Goal: Transaction & Acquisition: Purchase product/service

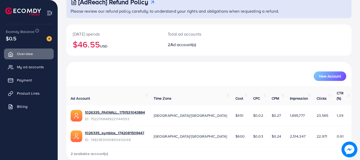
scroll to position [42, 0]
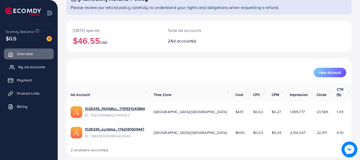
click at [24, 68] on span "My ad accounts" at bounding box center [31, 66] width 27 height 5
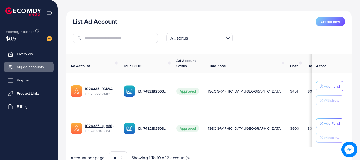
scroll to position [78, 0]
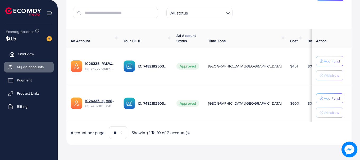
click at [13, 57] on link "Overview" at bounding box center [29, 54] width 50 height 11
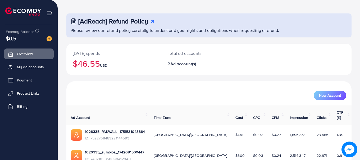
scroll to position [42, 0]
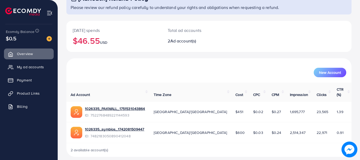
drag, startPoint x: 172, startPoint y: 147, endPoint x: 235, endPoint y: 143, distance: 63.0
click at [230, 143] on div "2 available account(s)" at bounding box center [208, 150] width 285 height 14
click at [235, 143] on div "2 available account(s)" at bounding box center [208, 150] width 285 height 14
click at [253, 130] on span "$0.03" at bounding box center [258, 132] width 10 height 5
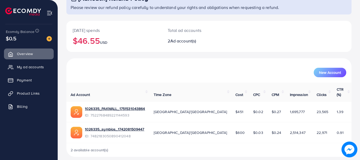
click at [267, 108] on td "$0.27" at bounding box center [276, 112] width 18 height 21
click at [271, 130] on span "$0.24" at bounding box center [276, 132] width 10 height 5
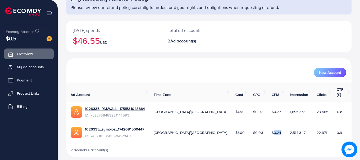
click at [271, 130] on span "$0.24" at bounding box center [276, 132] width 10 height 5
click at [290, 130] on span "2,514,347" at bounding box center [298, 132] width 16 height 5
click at [284, 143] on div "2 available account(s)" at bounding box center [208, 150] width 285 height 14
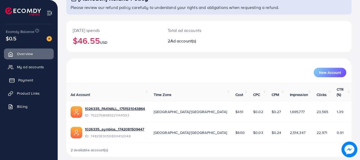
click at [31, 82] on span "Payment" at bounding box center [25, 80] width 15 height 5
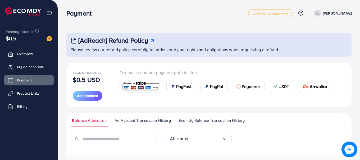
click at [176, 88] on span "PayFast" at bounding box center [183, 86] width 15 height 6
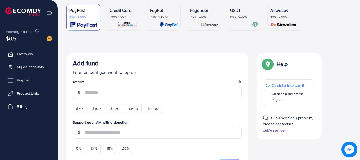
scroll to position [53, 0]
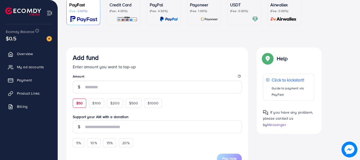
click at [83, 104] on div "$50" at bounding box center [79, 103] width 13 height 9
type input "**"
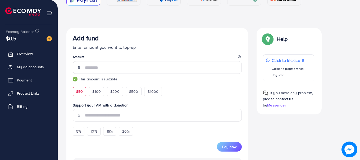
scroll to position [132, 0]
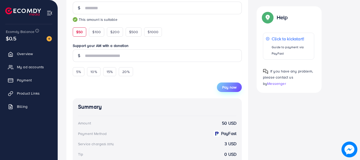
click at [235, 86] on span "Pay now" at bounding box center [229, 87] width 14 height 5
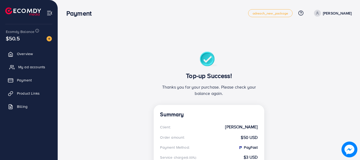
click at [30, 69] on span "My ad accounts" at bounding box center [31, 66] width 27 height 5
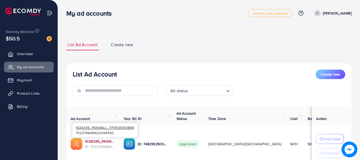
click at [115, 142] on link "1026335_PAKWALL_1751531043864" at bounding box center [100, 141] width 30 height 5
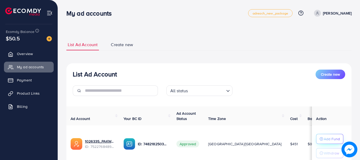
click at [326, 139] on p "Add Fund" at bounding box center [331, 139] width 16 height 6
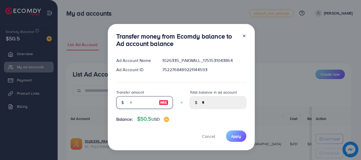
click at [143, 102] on input "number" at bounding box center [141, 102] width 26 height 13
type input "*"
type input "****"
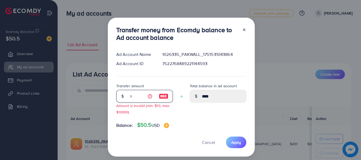
type input "**"
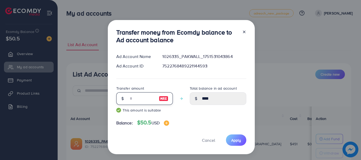
type input "*****"
type input "**"
click at [242, 143] on button "Apply" at bounding box center [236, 140] width 20 height 11
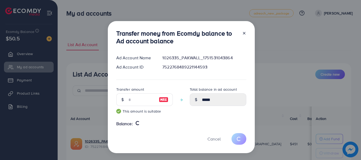
type input "*"
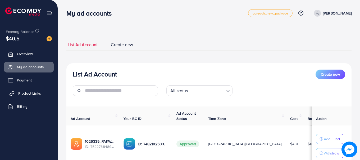
click at [31, 93] on span "Product Links" at bounding box center [29, 93] width 23 height 5
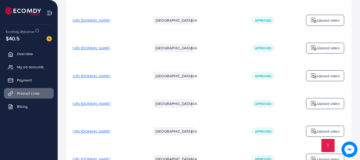
scroll to position [1981, 0]
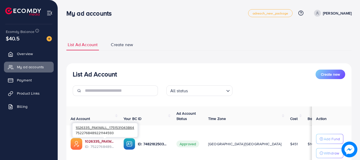
click at [115, 140] on link "1026335_PAKWALL_1751531043864" at bounding box center [100, 141] width 30 height 5
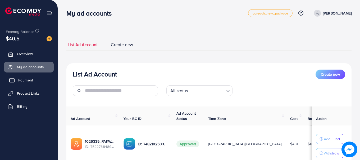
click at [29, 82] on span "Payment" at bounding box center [25, 80] width 15 height 5
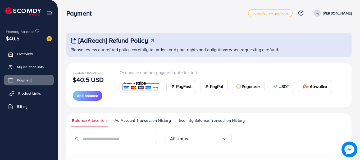
click at [31, 97] on link "Product Links" at bounding box center [29, 93] width 50 height 11
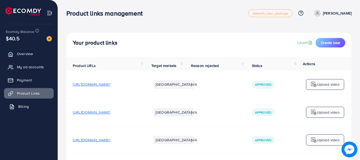
click at [28, 106] on span "Billing" at bounding box center [23, 106] width 11 height 5
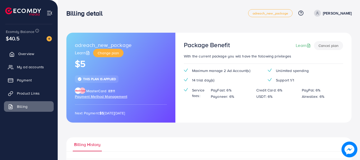
click at [26, 56] on span "Overview" at bounding box center [26, 53] width 16 height 5
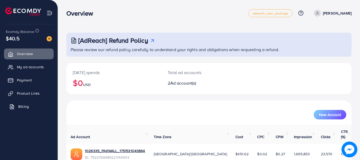
click at [26, 105] on span "Billing" at bounding box center [23, 106] width 11 height 5
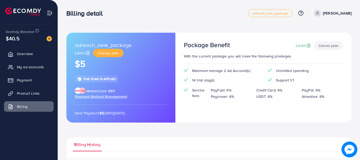
click at [93, 79] on span "This plan is applied" at bounding box center [99, 79] width 33 height 4
click at [113, 66] on h1 "$5" at bounding box center [121, 64] width 92 height 11
click at [33, 81] on link "Payment" at bounding box center [29, 80] width 50 height 11
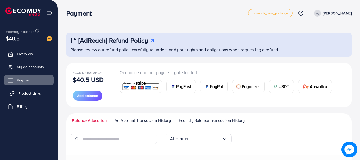
click at [30, 92] on span "Product Links" at bounding box center [29, 93] width 23 height 5
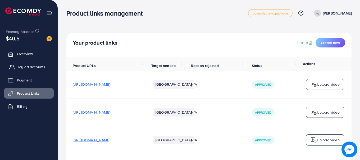
click at [33, 69] on span "My ad accounts" at bounding box center [31, 66] width 27 height 5
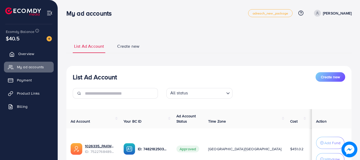
click at [32, 57] on link "Overview" at bounding box center [29, 54] width 50 height 11
